Goal: Transaction & Acquisition: Book appointment/travel/reservation

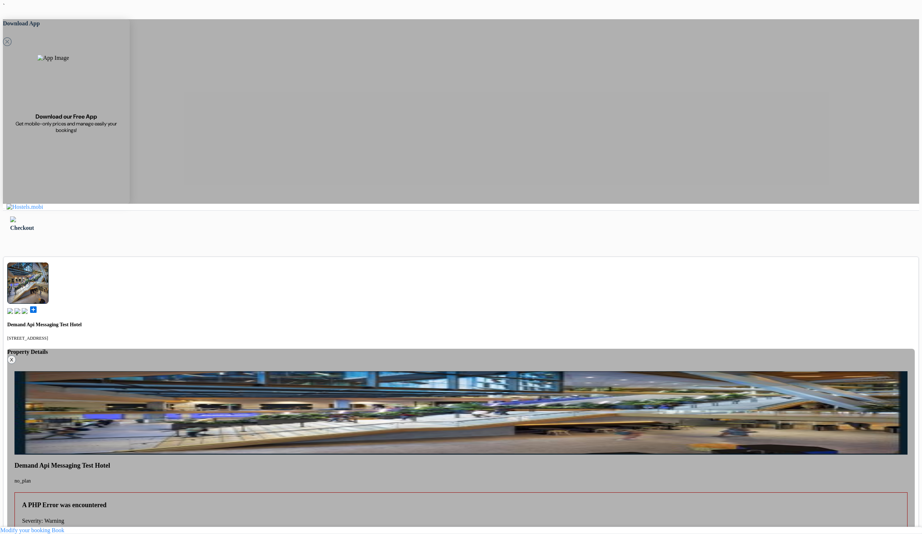
type input "77 123 123"
select select "al"
select select "12"
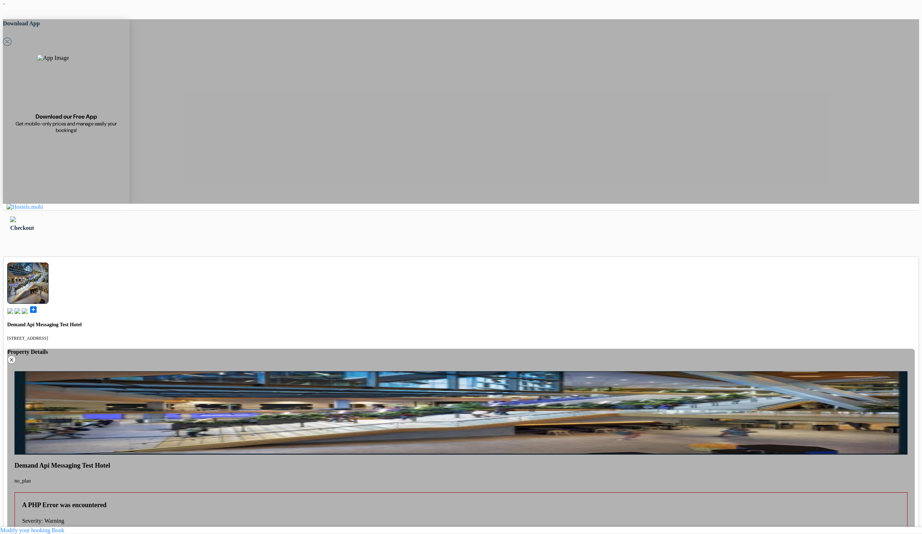
select select "2028"
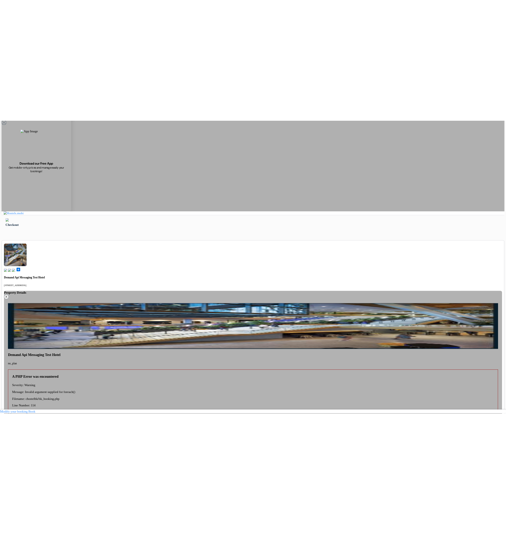
scroll to position [65, 0]
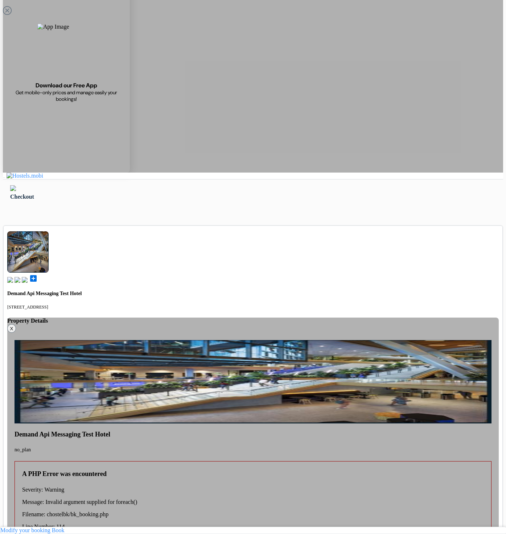
scroll to position [0, 0]
